Goal: Task Accomplishment & Management: Manage account settings

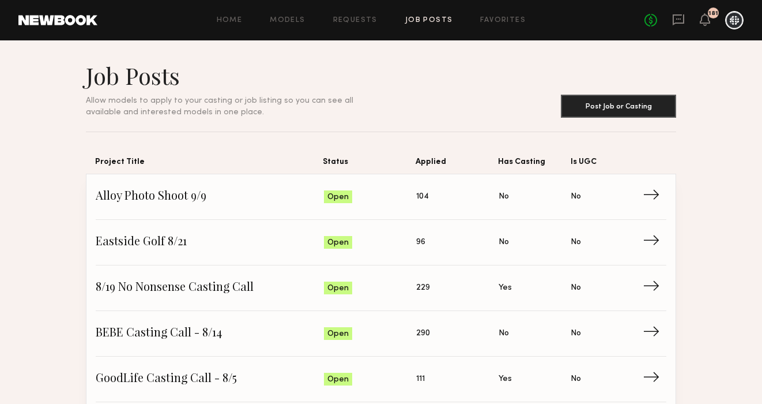
click at [734, 25] on div at bounding box center [734, 20] width 18 height 18
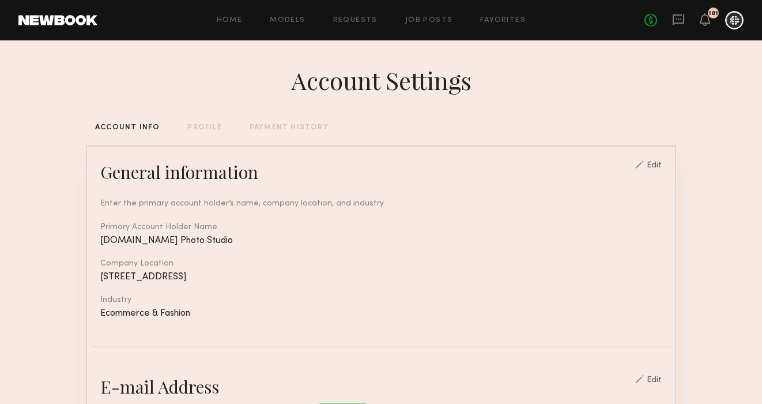
click at [434, 13] on div "Home Models Requests Job Posts Favorites Sign Out No fees up to $5,000 181" at bounding box center [420, 20] width 646 height 18
click at [434, 16] on div "Home Models Requests Job Posts Favorites Sign Out No fees up to $5,000 181" at bounding box center [420, 20] width 646 height 18
click at [432, 25] on div "Home Models Requests Job Posts Favorites Sign Out No fees up to $5,000 181" at bounding box center [420, 20] width 646 height 18
click at [428, 18] on link "Job Posts" at bounding box center [429, 20] width 48 height 7
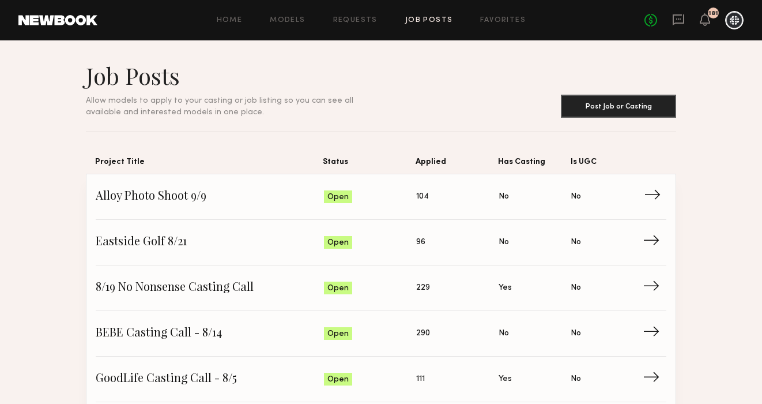
click at [140, 192] on span "Alloy Photo Shoot 9/9" at bounding box center [210, 196] width 228 height 17
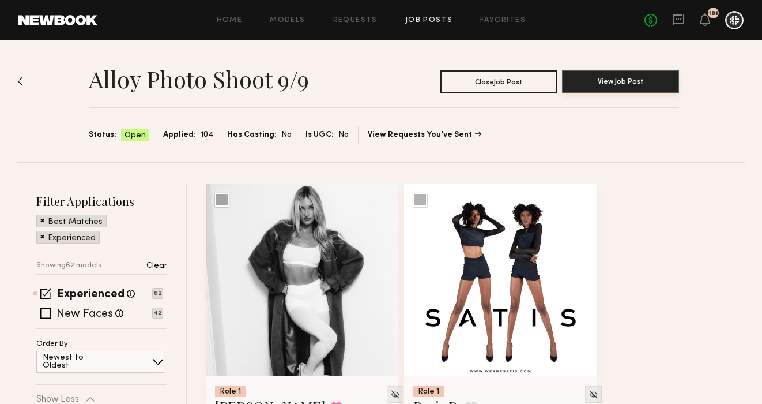
click at [636, 77] on button "View Job Post" at bounding box center [620, 81] width 117 height 23
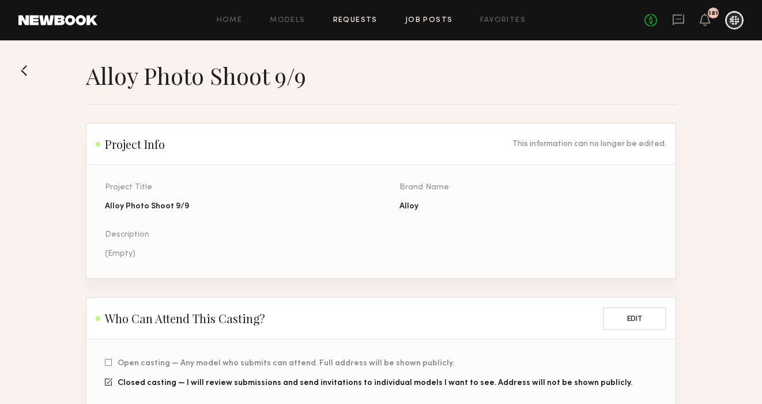
click at [355, 21] on link "Requests" at bounding box center [355, 20] width 44 height 7
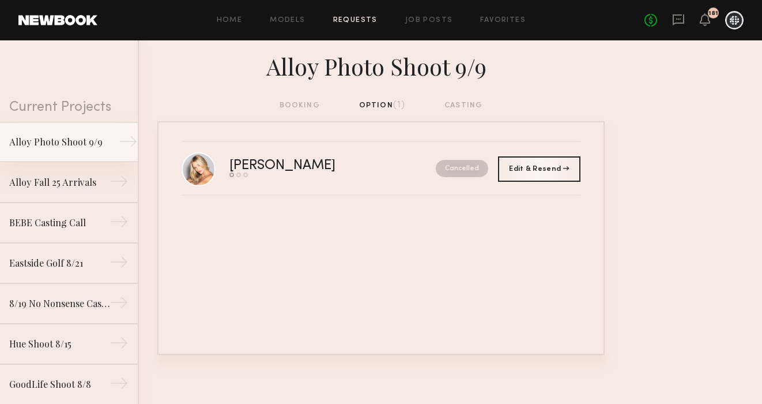
click at [68, 133] on link "Alloy Photo Shoot 9/9 →" at bounding box center [69, 142] width 138 height 40
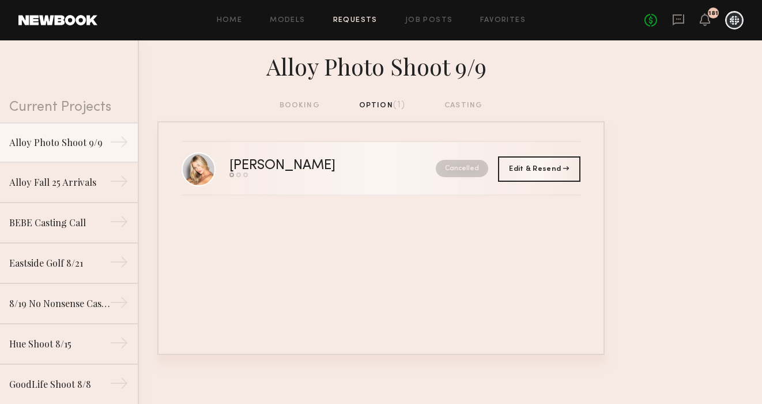
click at [339, 161] on div "[PERSON_NAME]" at bounding box center [307, 165] width 156 height 13
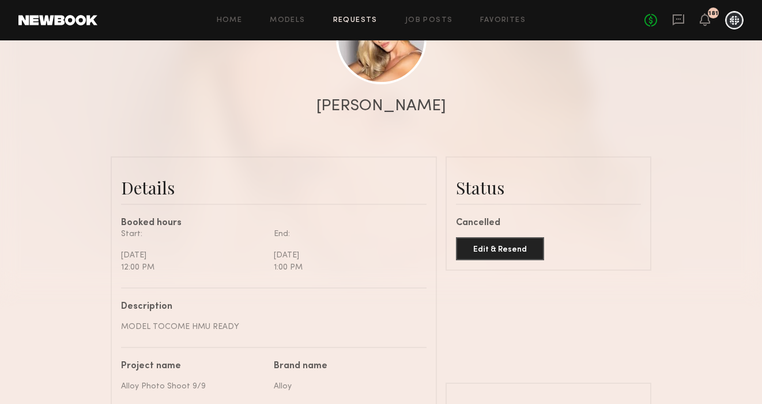
scroll to position [178, 0]
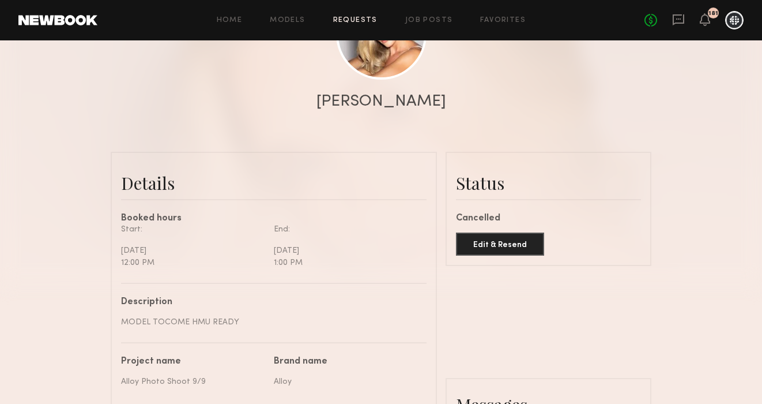
click at [362, 20] on link "Requests" at bounding box center [355, 20] width 44 height 7
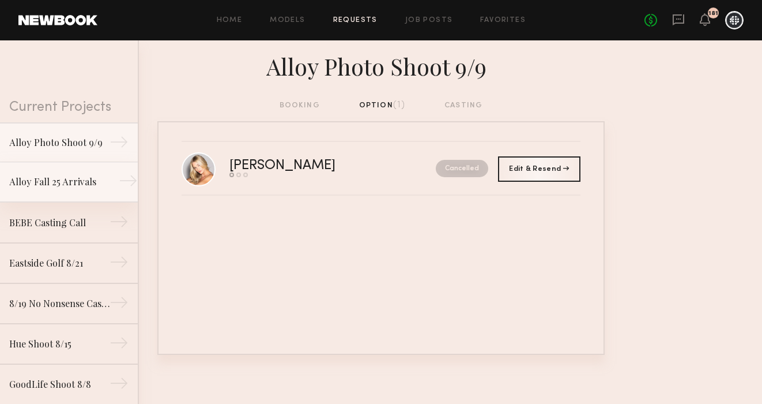
click at [62, 178] on div "Alloy Fall 25 Arrivals" at bounding box center [59, 182] width 100 height 14
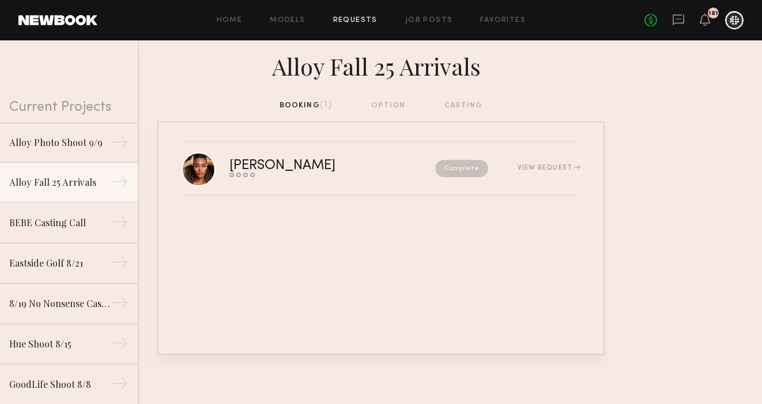
click at [445, 12] on div "Home Models Requests Job Posts Favorites Sign Out No fees up to $5,000 181" at bounding box center [420, 20] width 646 height 18
click at [356, 22] on link "Requests" at bounding box center [355, 20] width 44 height 7
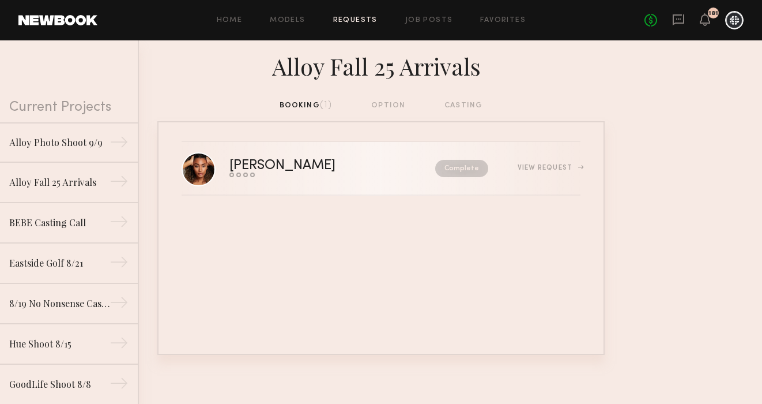
click at [536, 167] on div "View Request" at bounding box center [549, 167] width 63 height 7
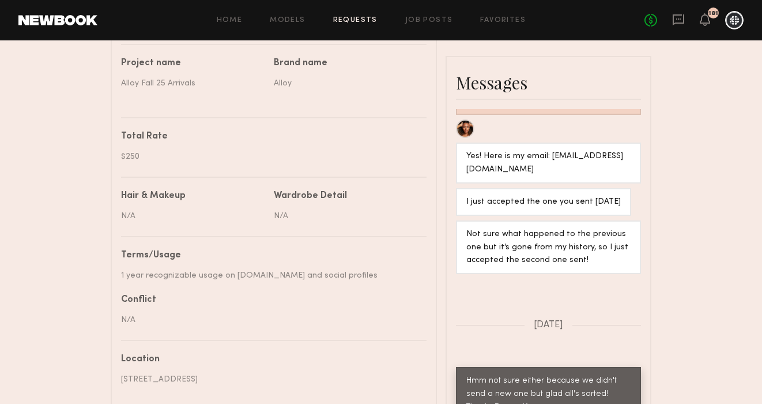
scroll to position [107, 0]
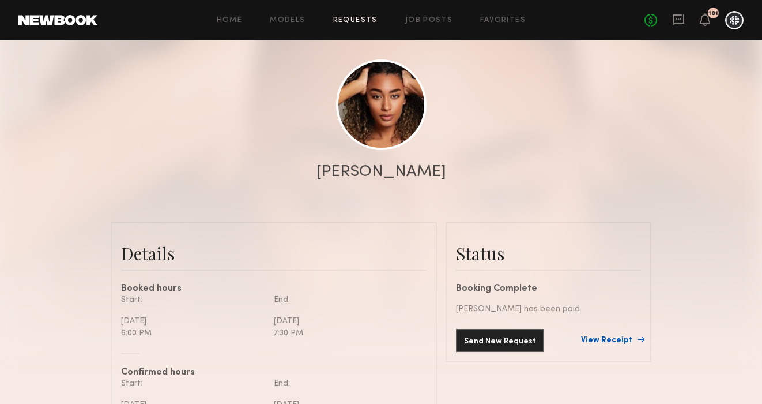
click at [601, 338] on link "View Receipt" at bounding box center [611, 340] width 60 height 8
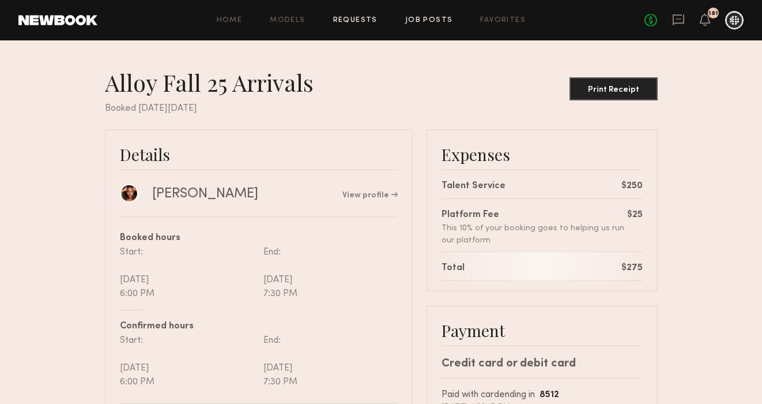
click at [426, 17] on link "Job Posts" at bounding box center [429, 20] width 48 height 7
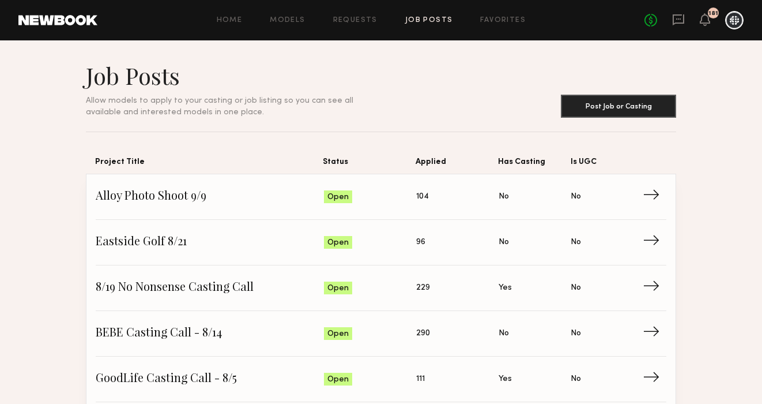
click at [354, 13] on div "Home Models Requests Job Posts Favorites Sign Out No fees up to $5,000 181" at bounding box center [420, 20] width 646 height 18
click at [355, 17] on link "Requests" at bounding box center [355, 20] width 44 height 7
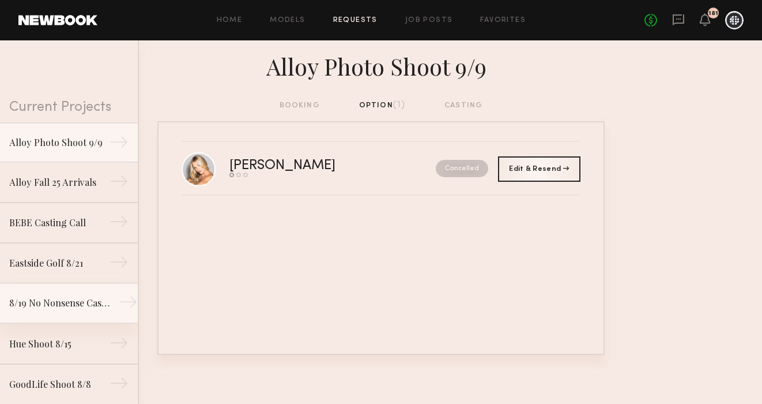
click at [53, 304] on div "8/19 No Nonsense Casting Call" at bounding box center [59, 303] width 100 height 14
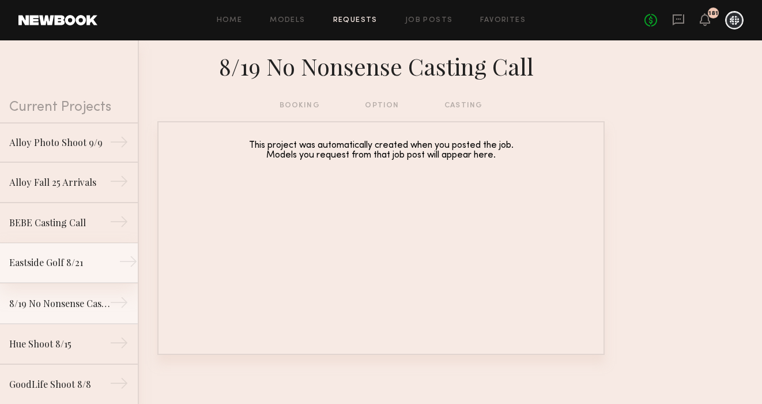
click at [65, 262] on div "Eastside Golf 8/21" at bounding box center [59, 262] width 100 height 14
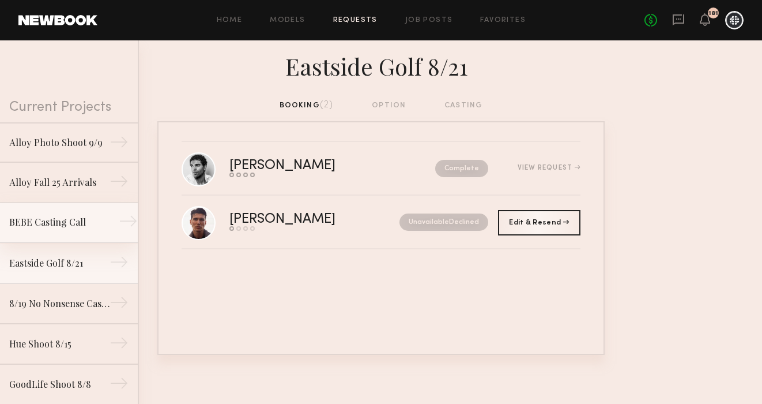
click at [73, 217] on div "BEBE Casting Call" at bounding box center [59, 222] width 100 height 14
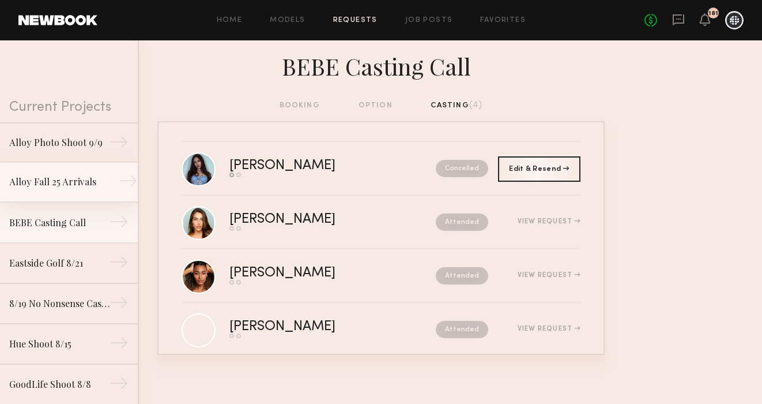
click at [71, 197] on link "Alloy Fall 25 Arrivals →" at bounding box center [69, 182] width 138 height 40
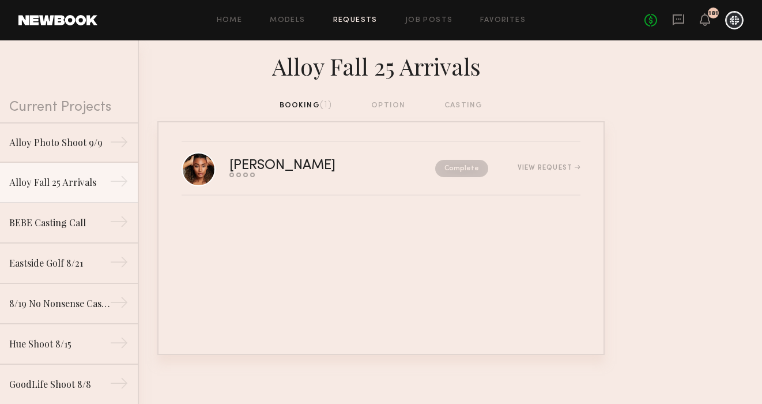
click at [364, 12] on div "Home Models Requests Job Posts Favorites Sign Out No fees up to $5,000 181" at bounding box center [420, 20] width 646 height 18
click at [360, 17] on link "Requests" at bounding box center [355, 20] width 44 height 7
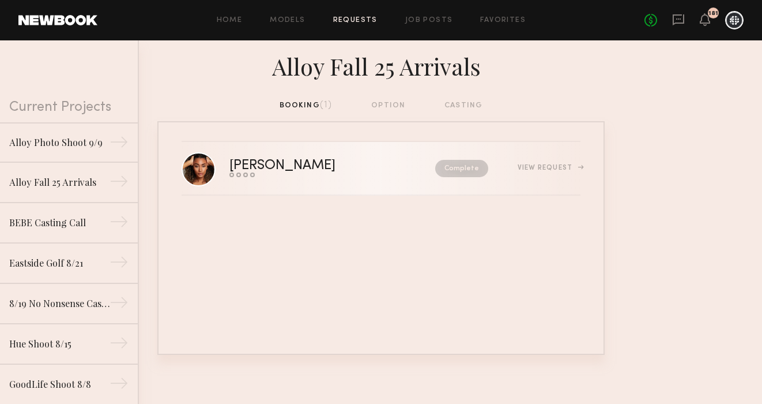
click at [306, 183] on link "[PERSON_NAME] Send request Model response Review hours worked Pay model Complet…" at bounding box center [381, 169] width 399 height 54
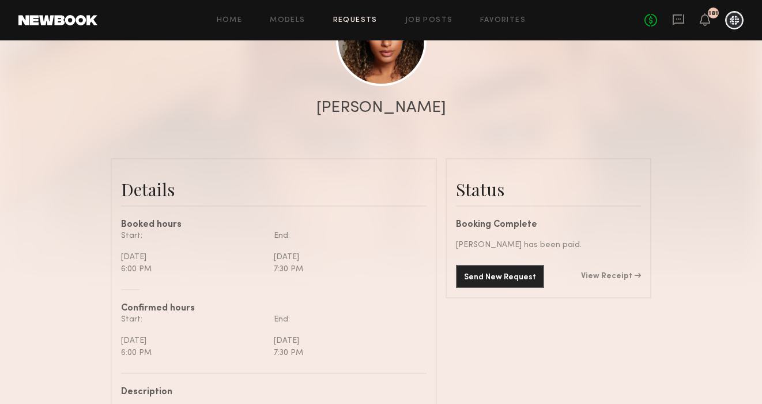
scroll to position [172, 0]
click at [592, 277] on link "View Receipt" at bounding box center [611, 275] width 60 height 8
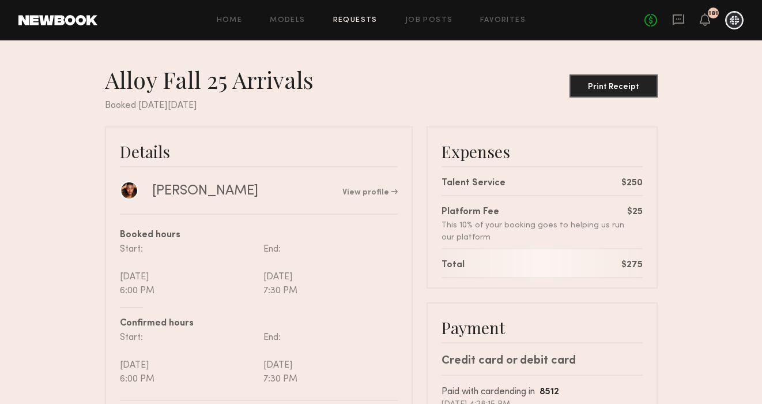
scroll to position [2, 0]
click at [607, 85] on div "Print Receipt" at bounding box center [613, 88] width 79 height 8
